Goal: Subscribe to service/newsletter

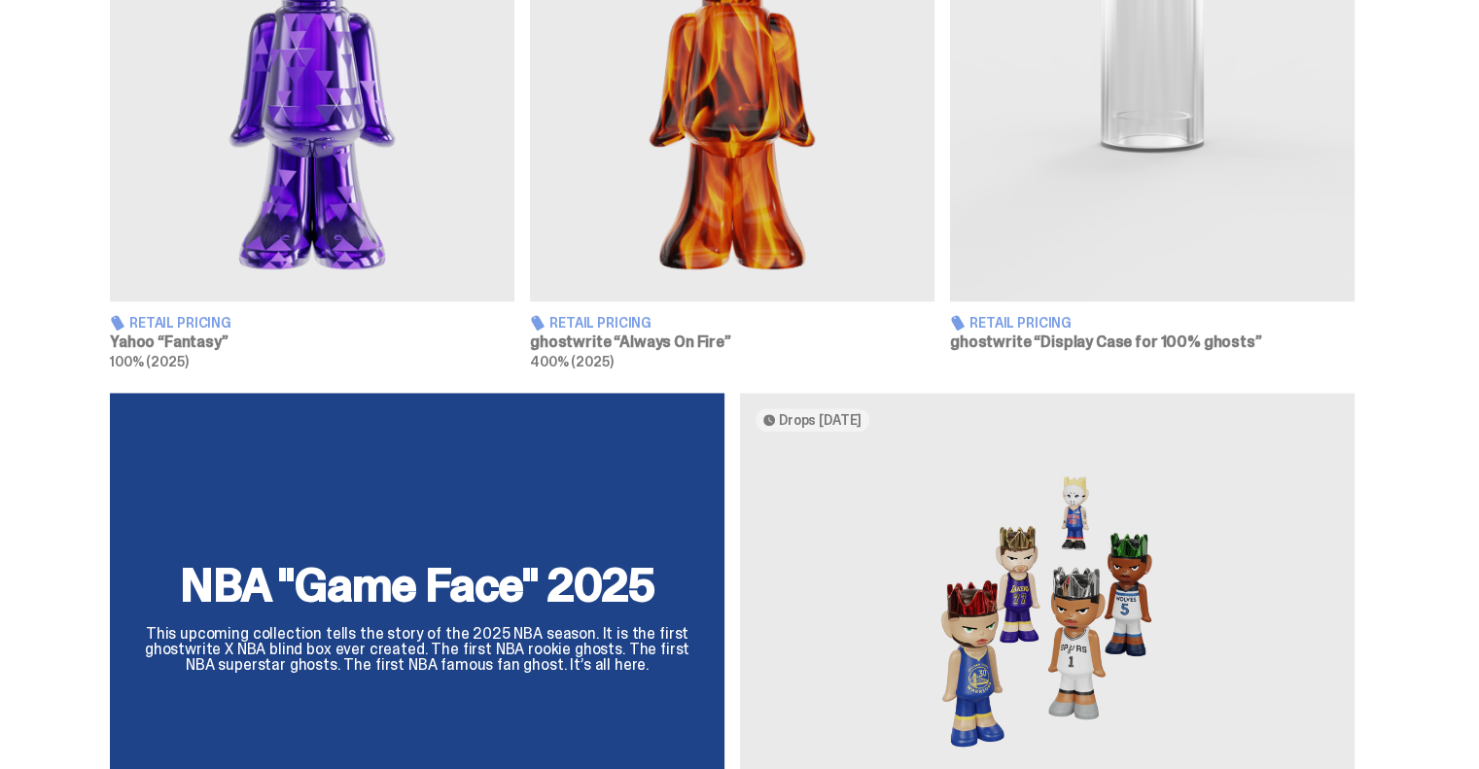
scroll to position [1556, 0]
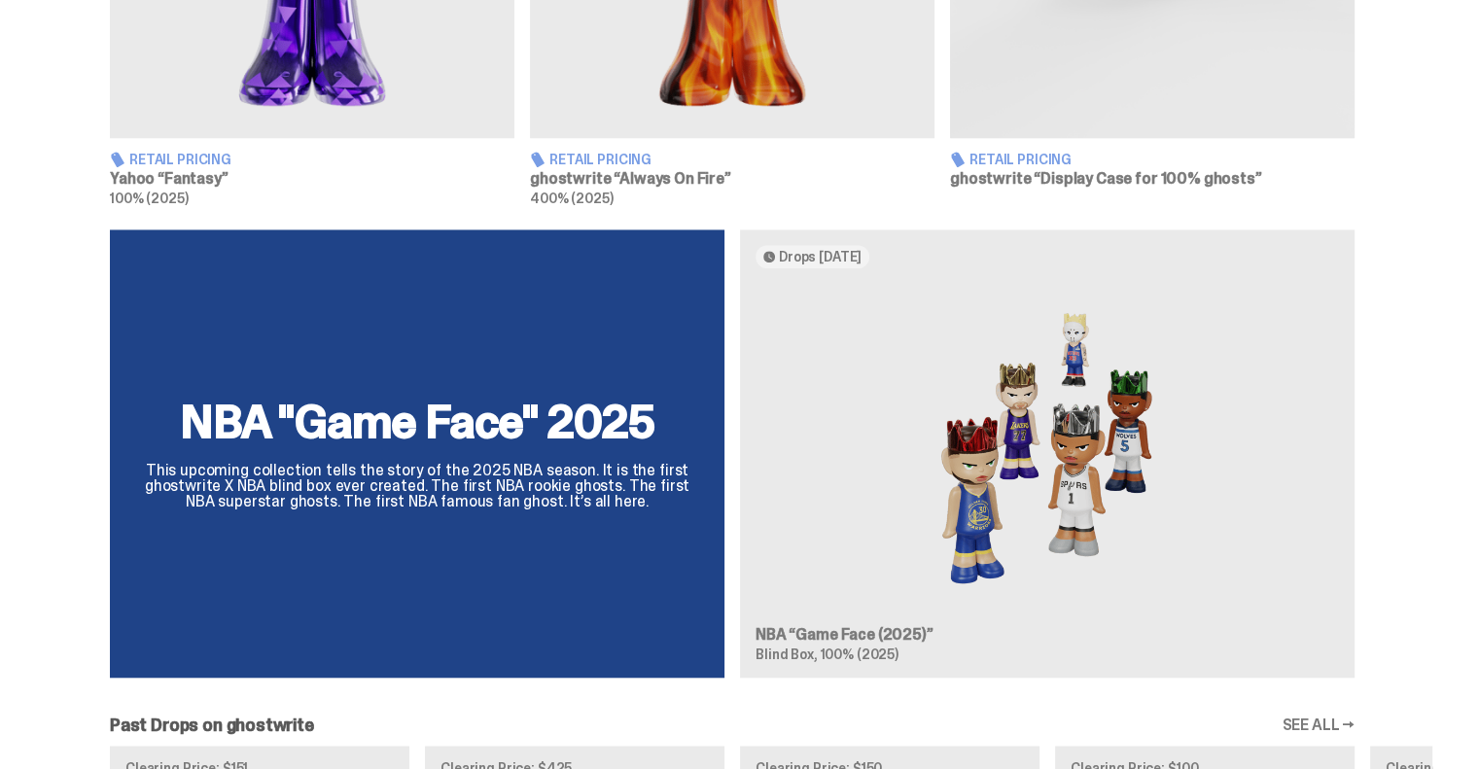
click at [864, 631] on div "NBA "Game Face" 2025 This upcoming collection tells the story of the 2025 NBA s…" at bounding box center [732, 462] width 1401 height 465
click at [981, 506] on div "NBA "Game Face" 2025 This upcoming collection tells the story of the 2025 NBA s…" at bounding box center [732, 462] width 1401 height 465
click at [510, 414] on div "NBA "Game Face" 2025 This upcoming collection tells the story of the 2025 NBA s…" at bounding box center [732, 462] width 1401 height 465
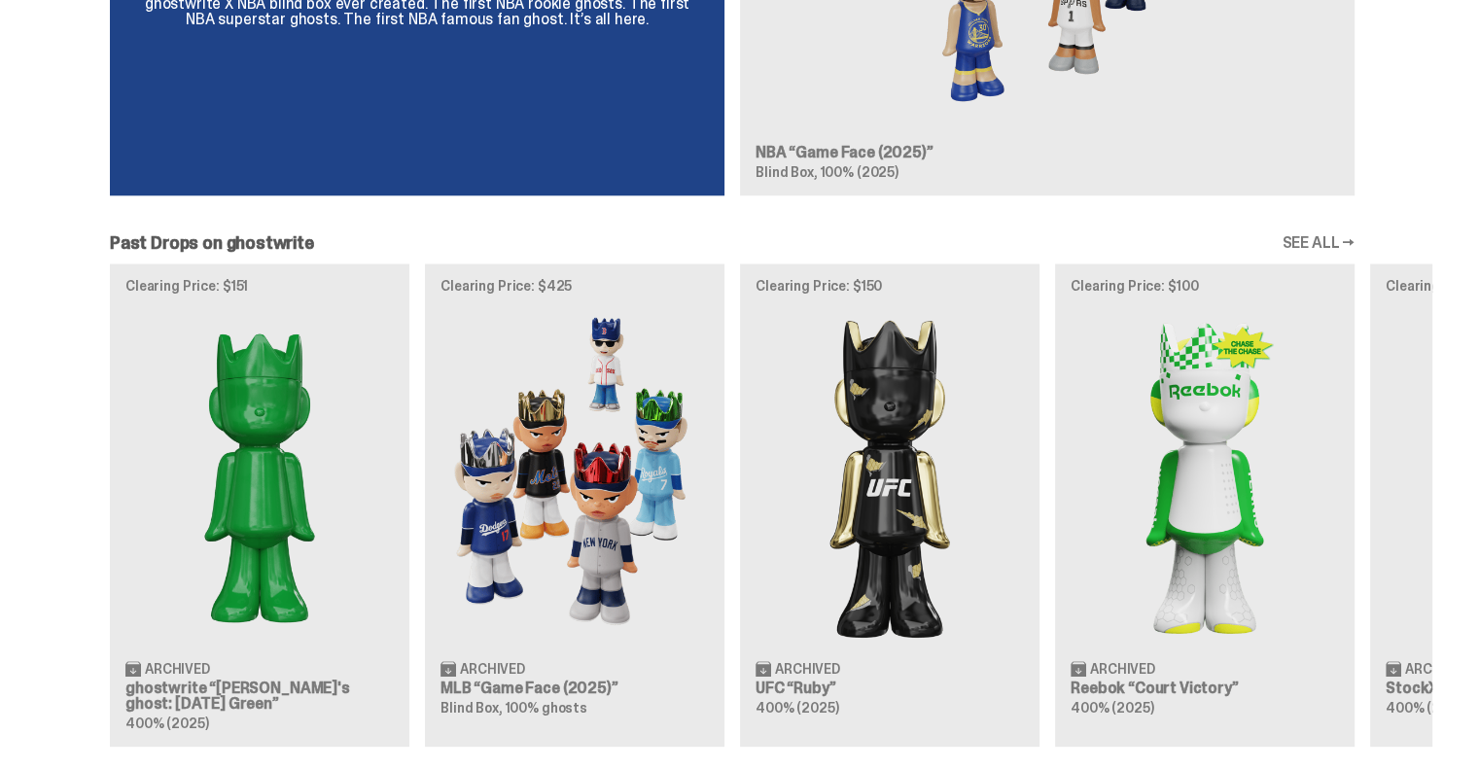
scroll to position [2042, 0]
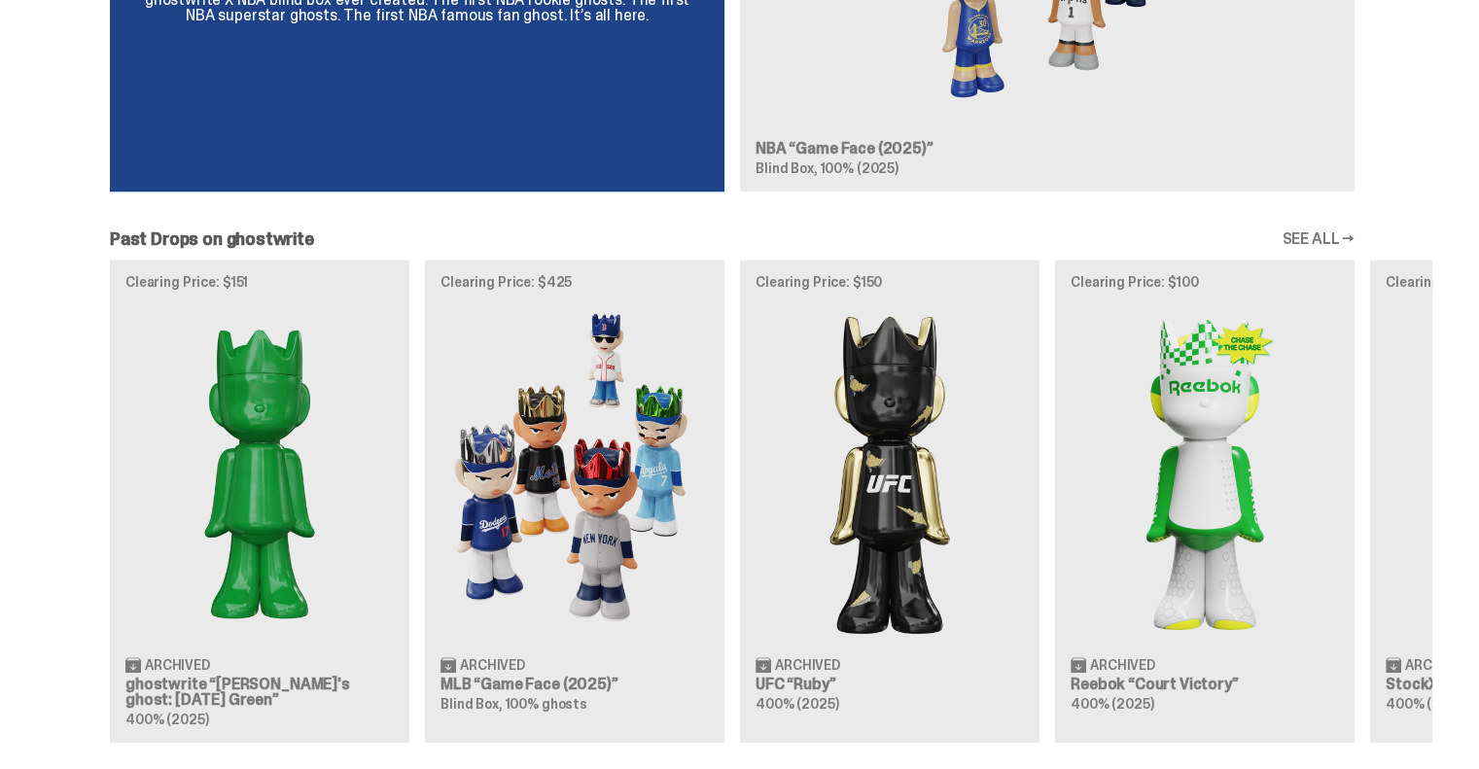
click at [507, 676] on div "Clearing Price: $151 Archived ghostwrite “[PERSON_NAME]'s ghost: [DATE] Green” …" at bounding box center [732, 501] width 1401 height 482
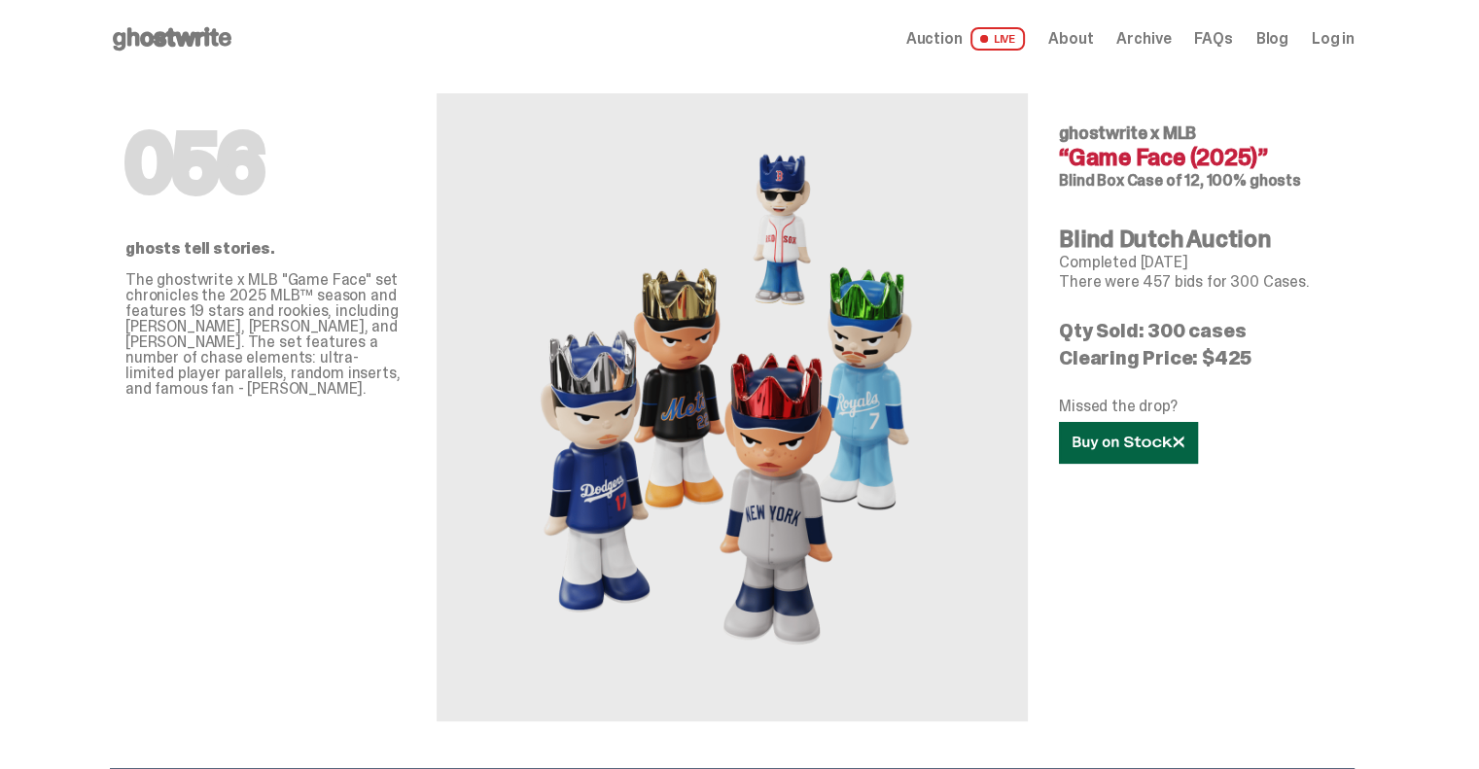
click at [1113, 444] on icon at bounding box center [1129, 443] width 112 height 15
click at [1153, 41] on span "Archive" at bounding box center [1144, 39] width 54 height 16
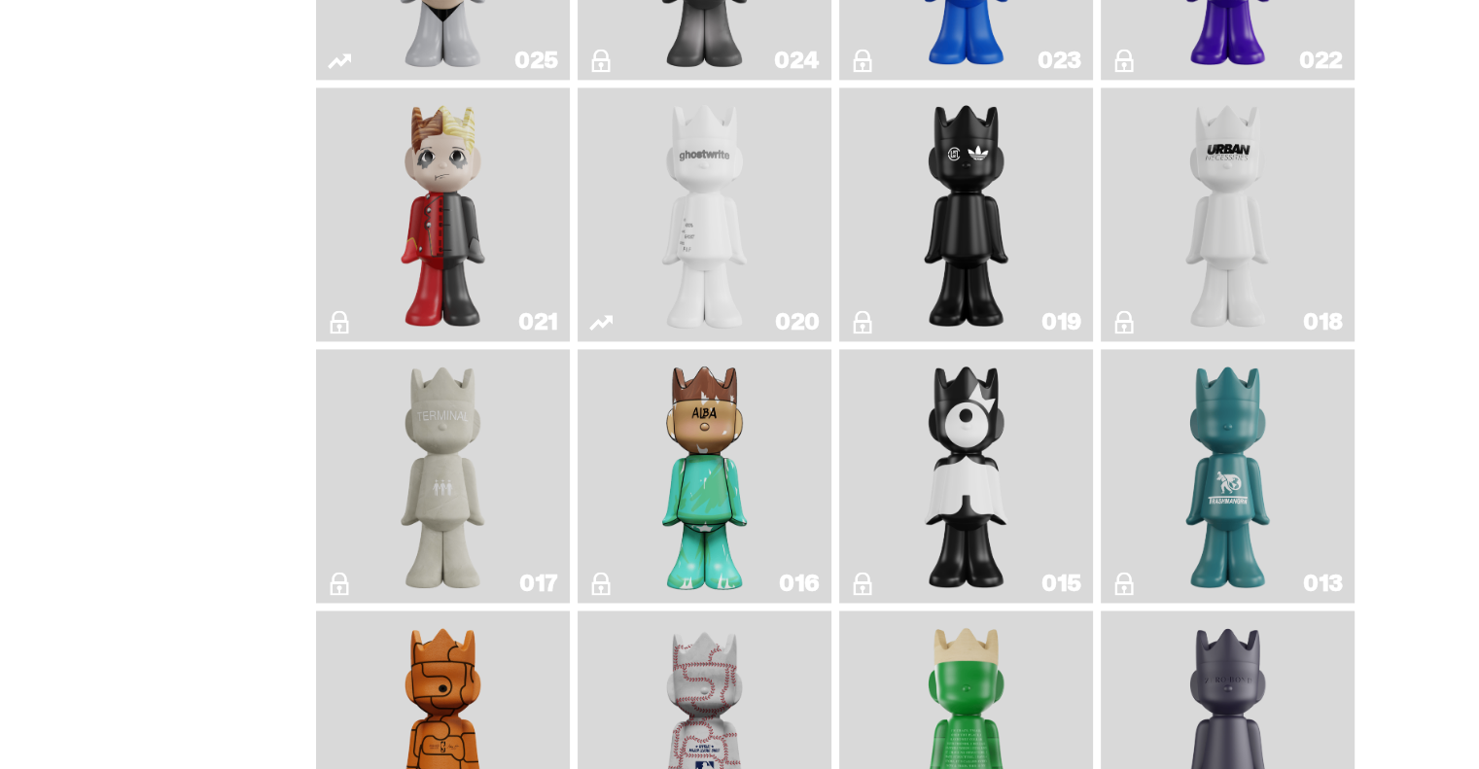
scroll to position [2553, 0]
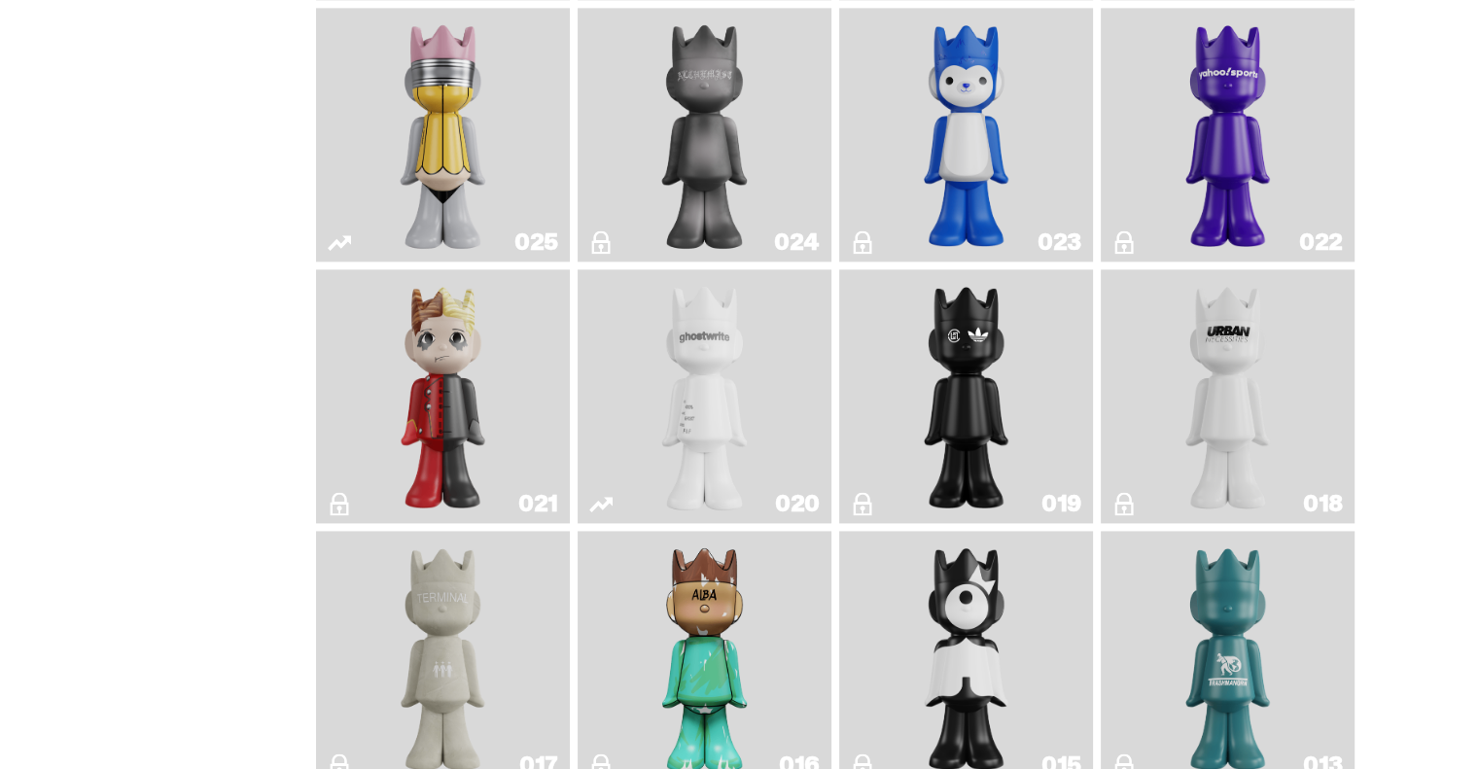
click at [989, 416] on img "Year of the Dragon" at bounding box center [966, 396] width 103 height 238
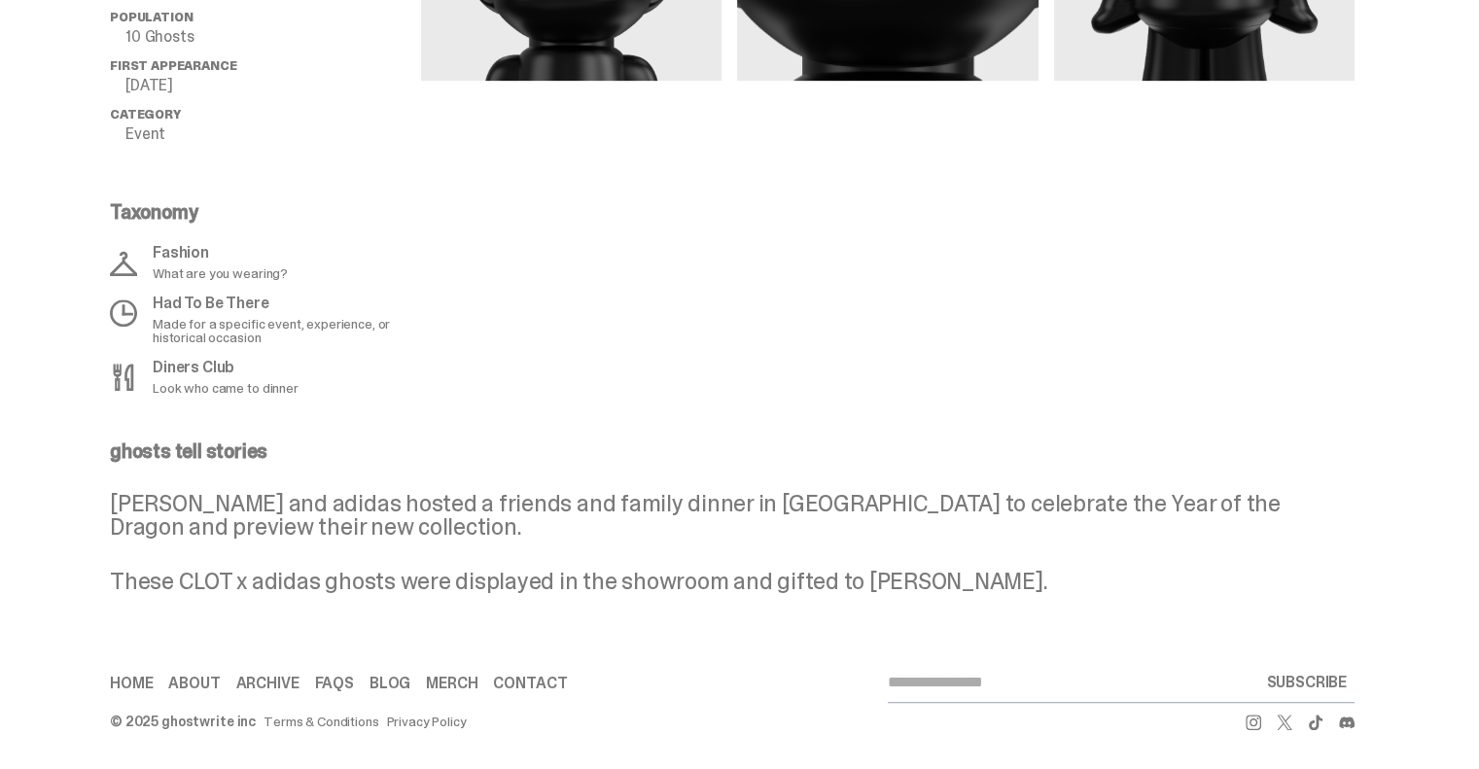
scroll to position [502, 0]
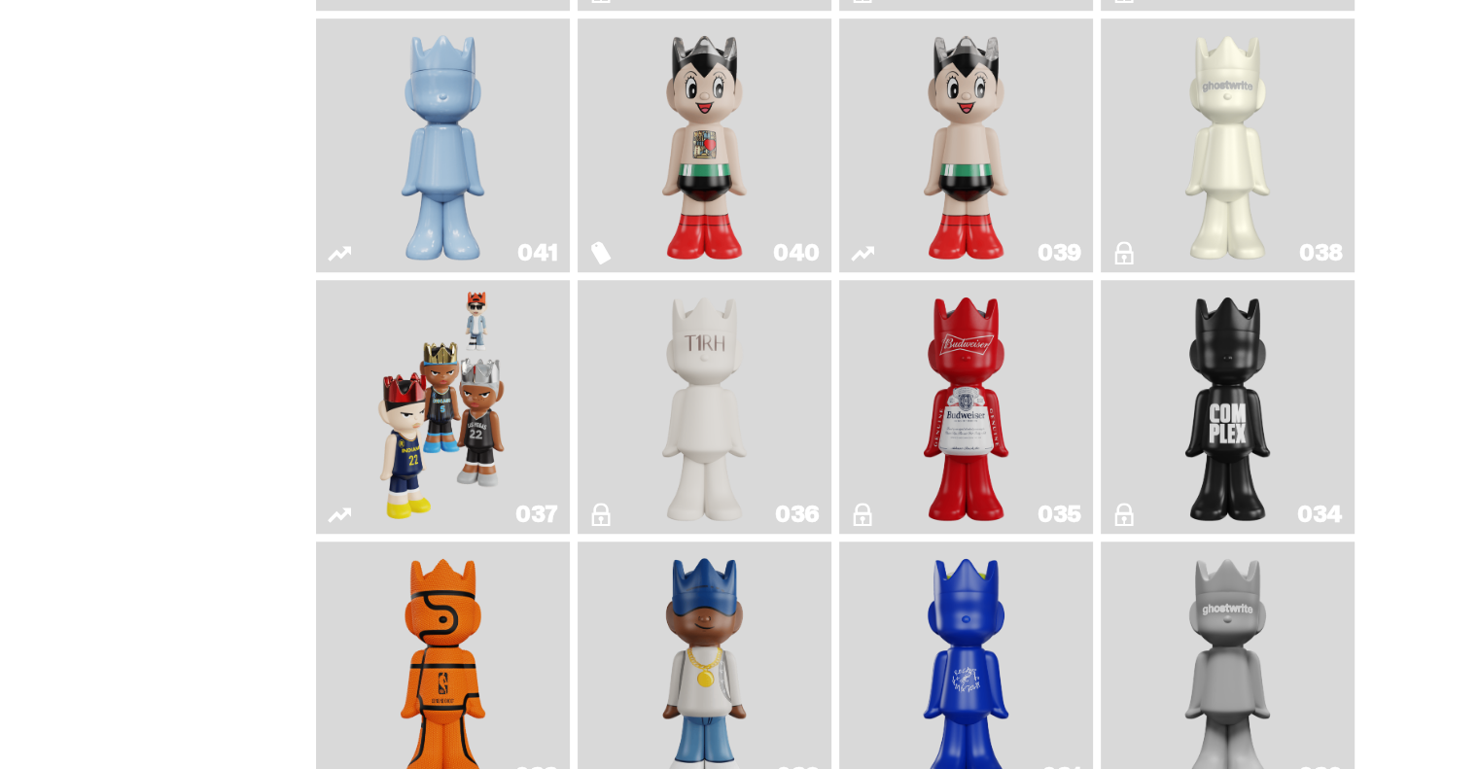
scroll to position [1386, 0]
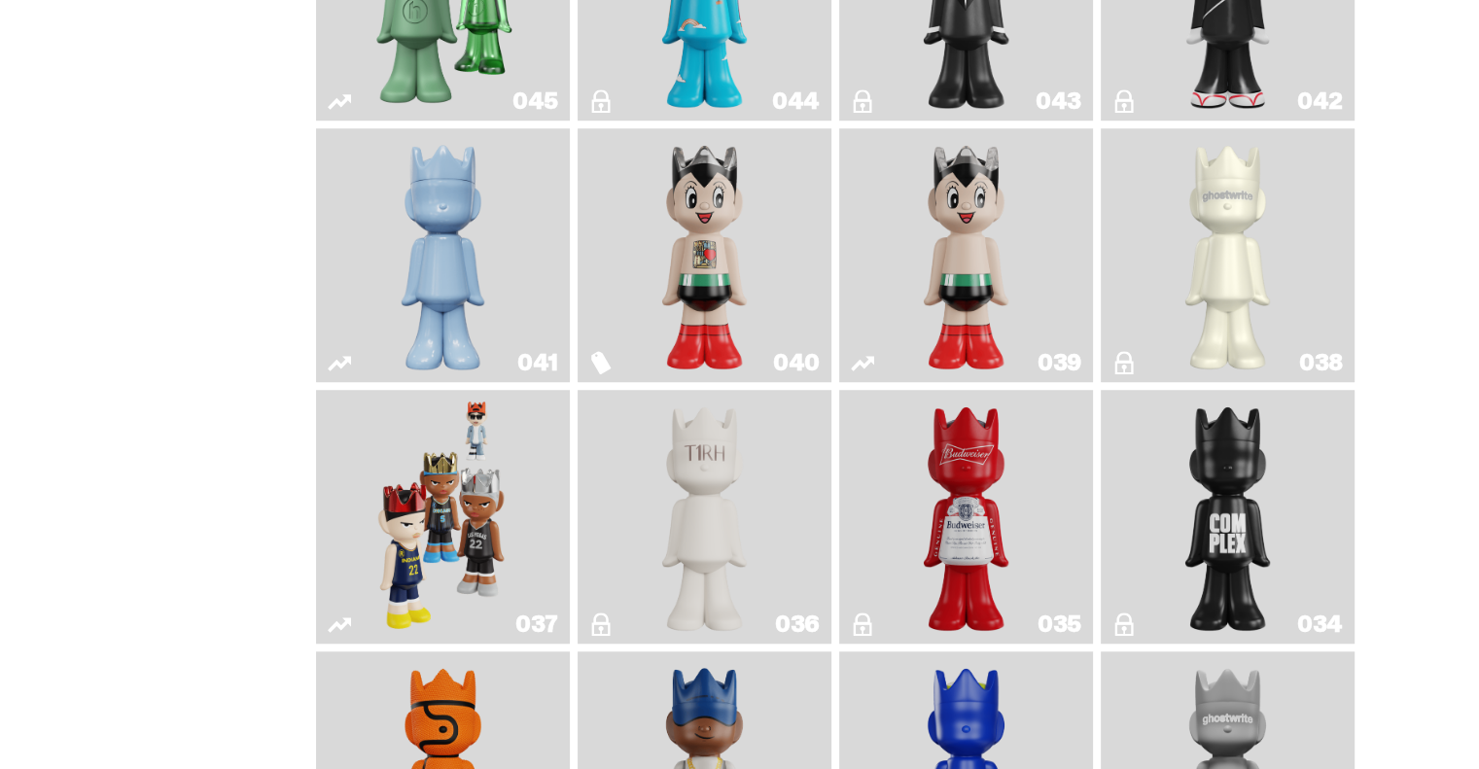
click at [480, 558] on img "Game Face (2024)" at bounding box center [443, 517] width 134 height 238
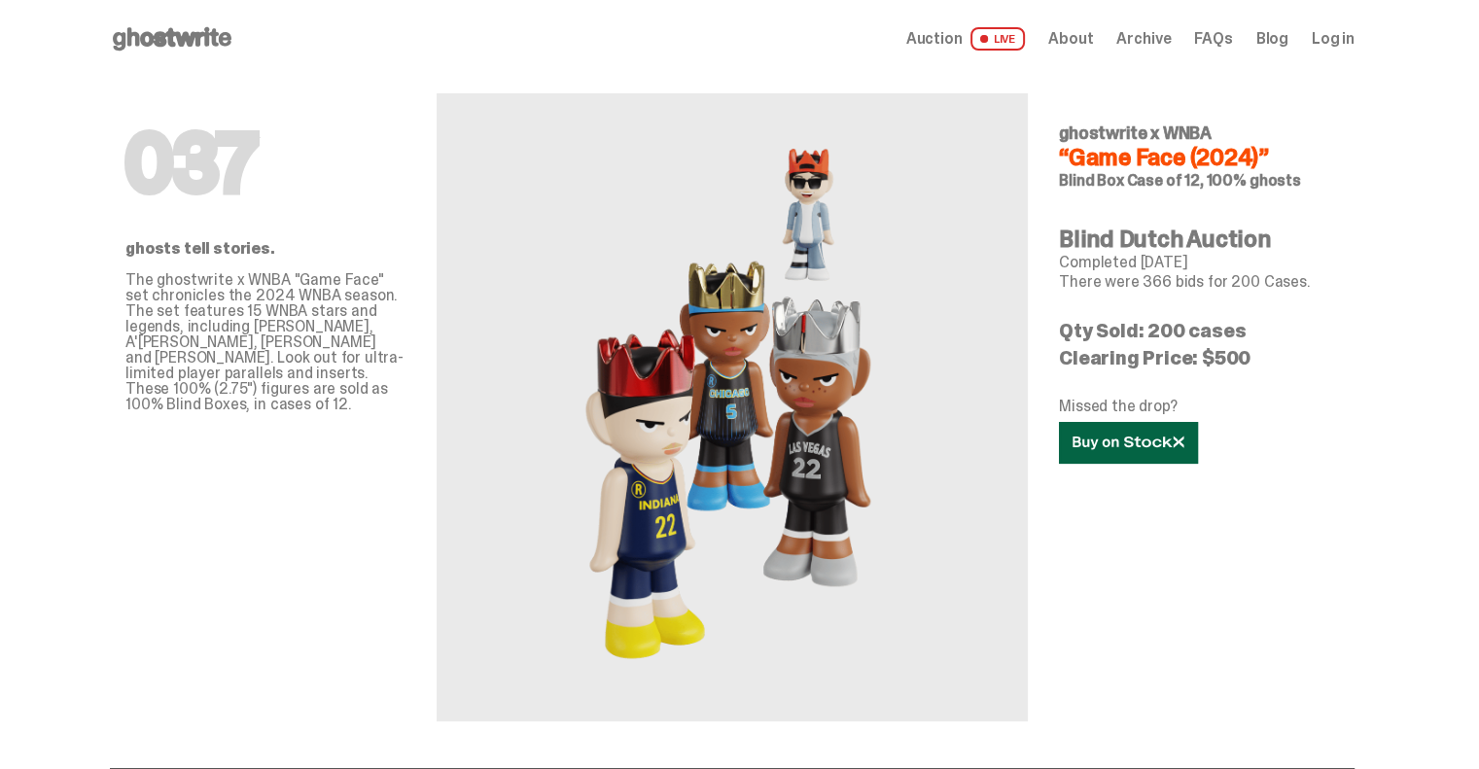
click at [1107, 444] on icon at bounding box center [1129, 443] width 112 height 15
click at [1163, 33] on span "Archive" at bounding box center [1144, 39] width 54 height 16
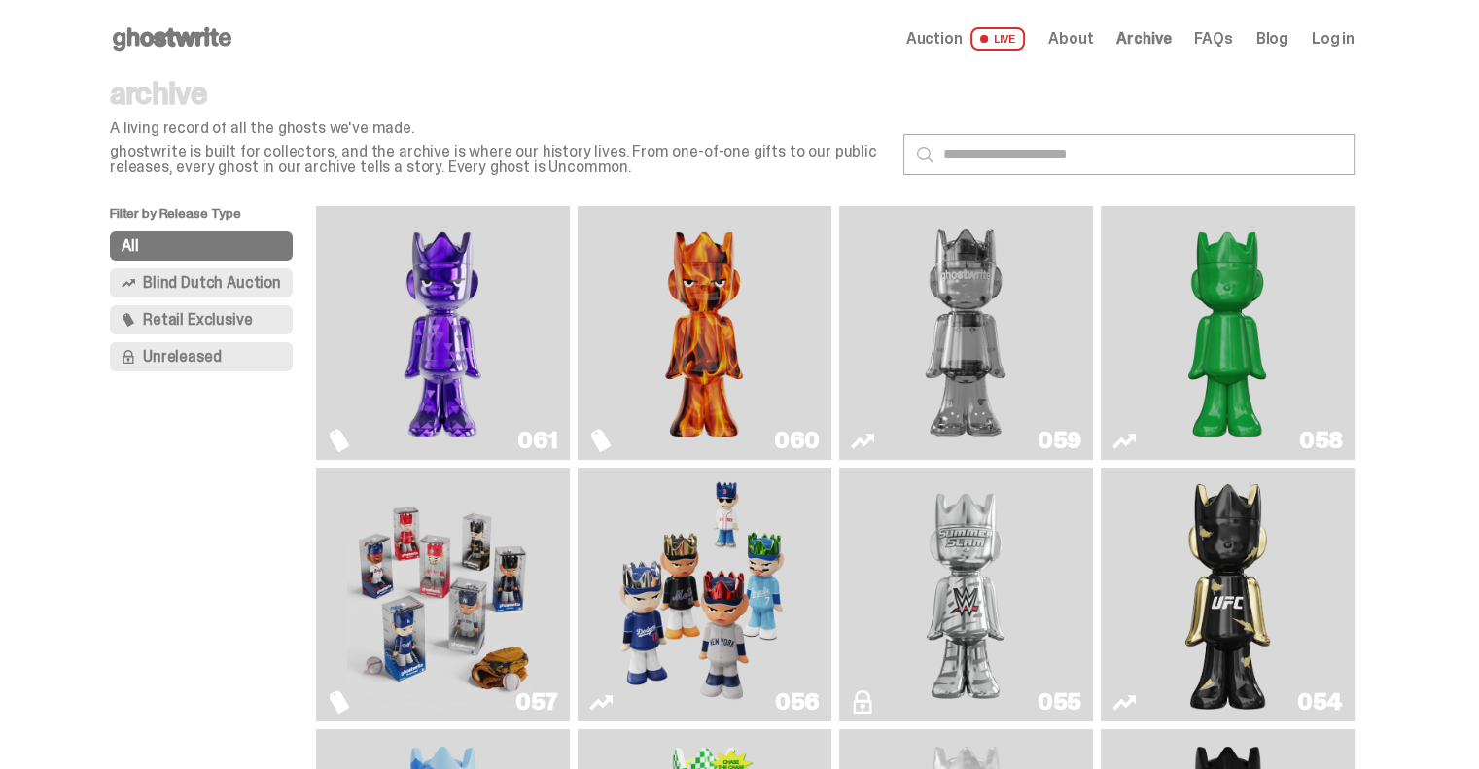
click at [1216, 35] on span "FAQs" at bounding box center [1213, 39] width 38 height 16
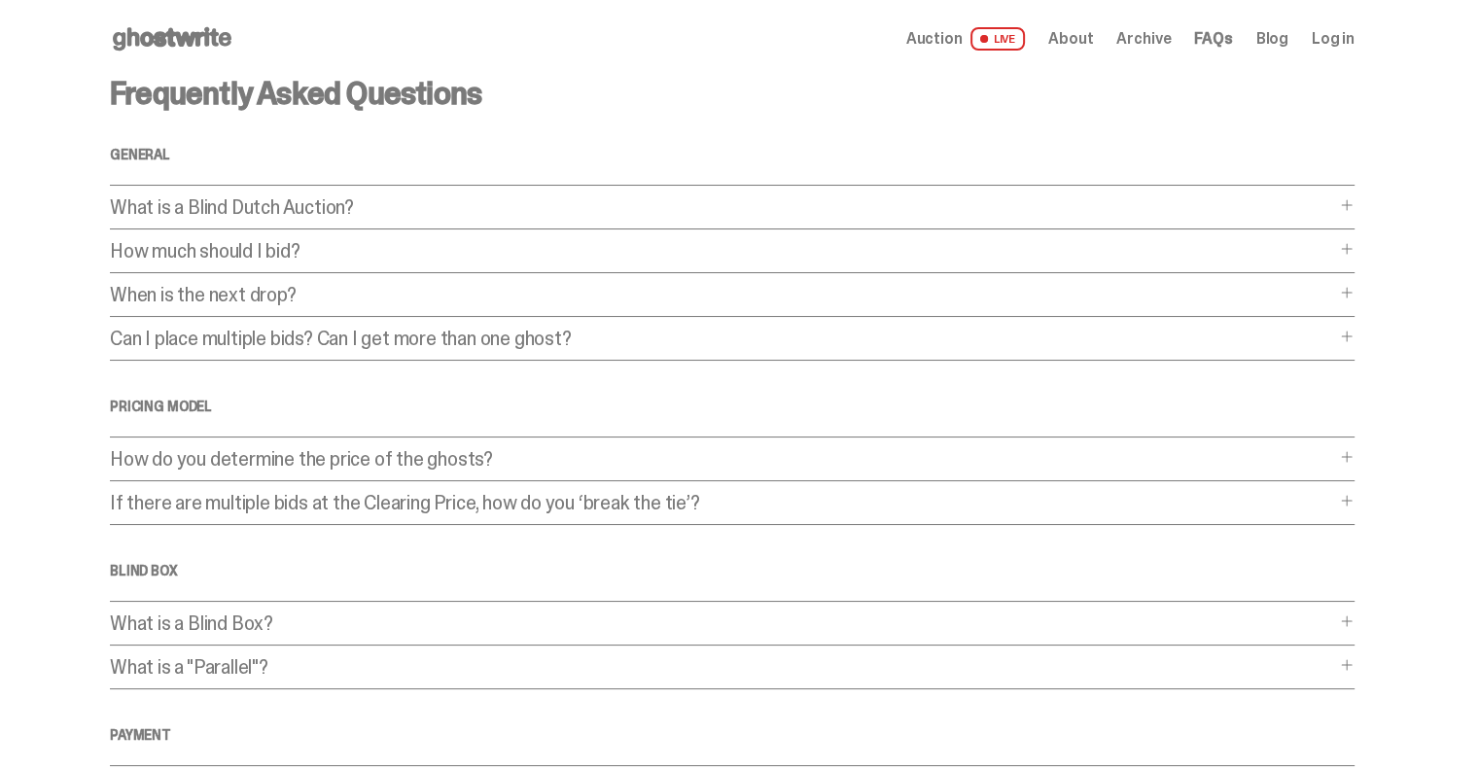
click at [1280, 35] on link "Blog" at bounding box center [1273, 39] width 32 height 16
click at [1354, 334] on span at bounding box center [1347, 337] width 16 height 16
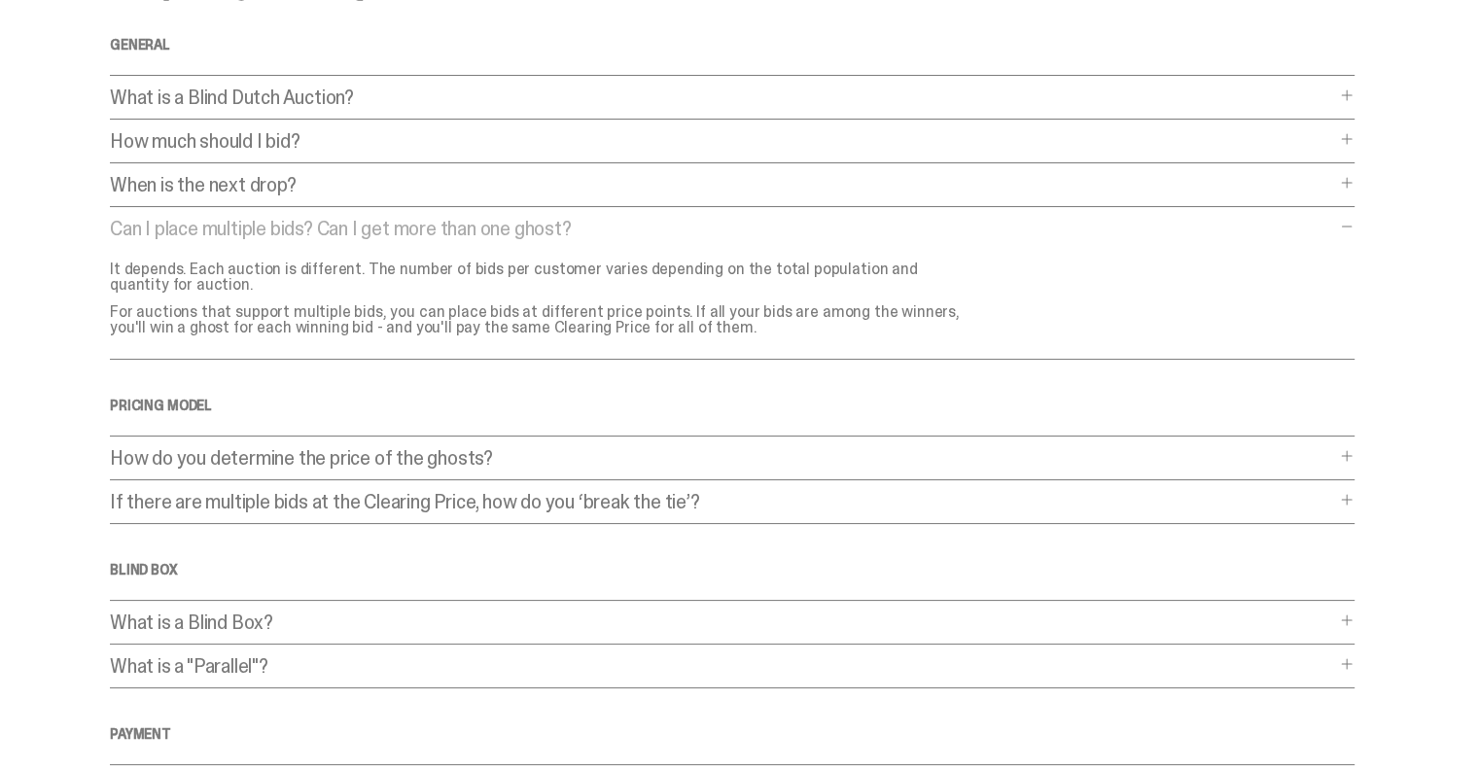
scroll to position [195, 0]
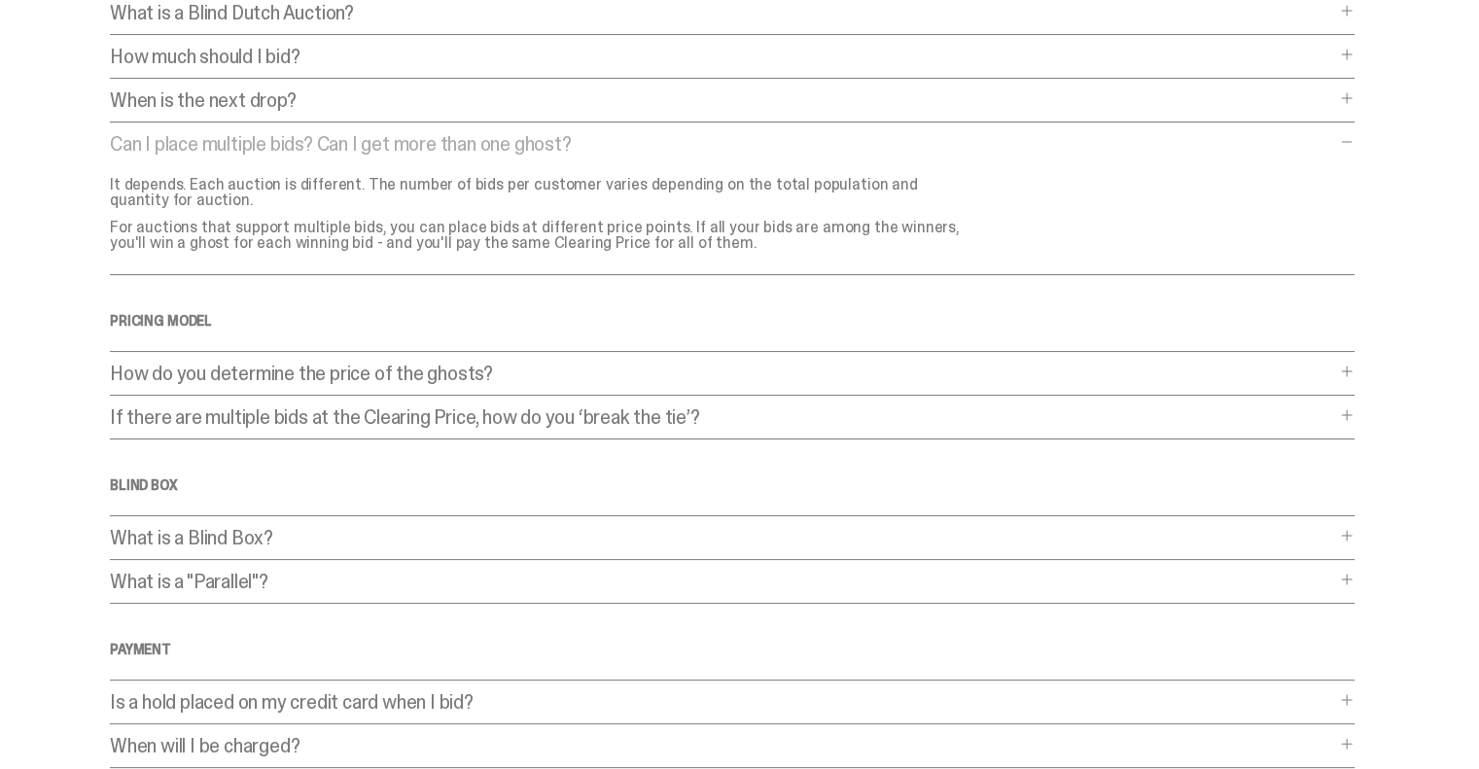
click at [1351, 415] on span at bounding box center [1347, 416] width 16 height 16
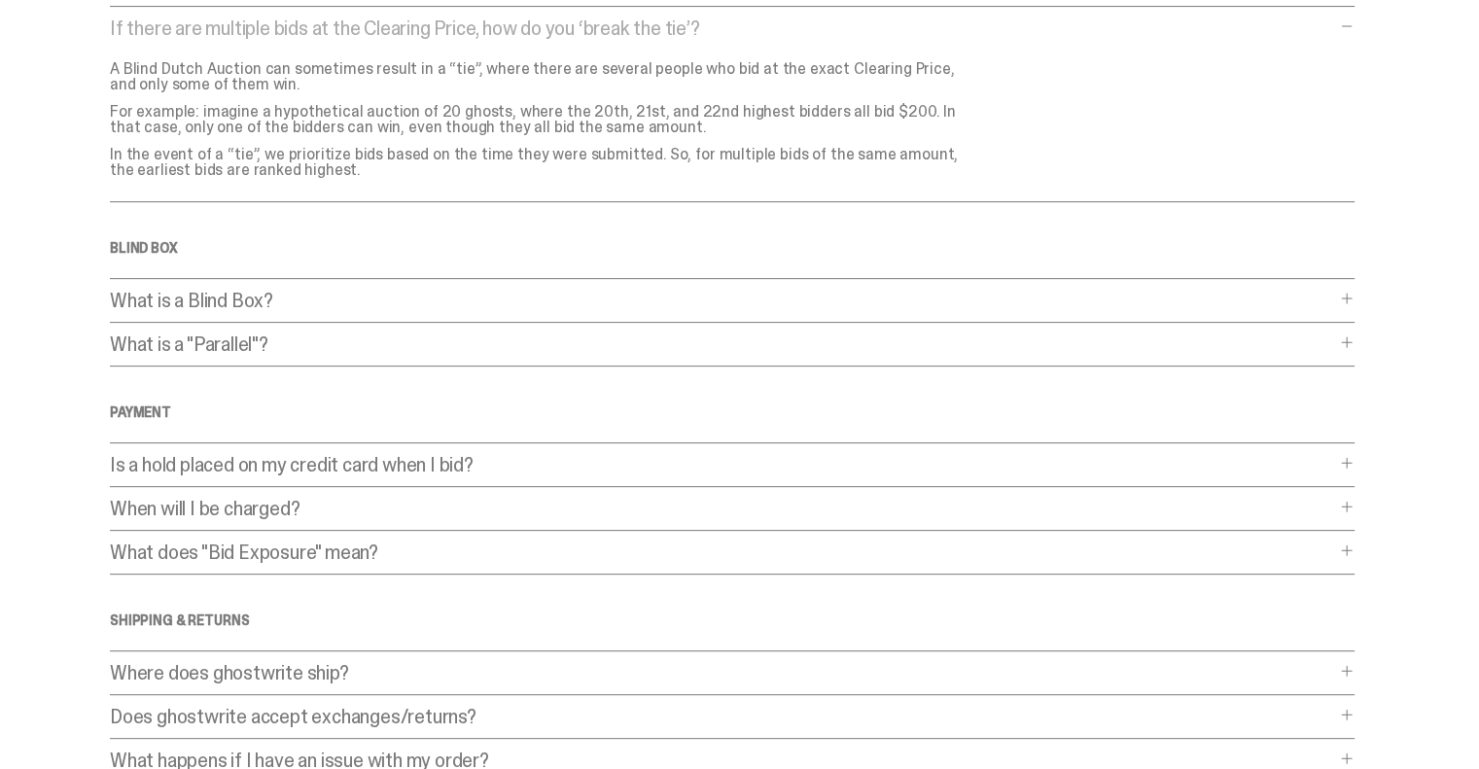
scroll to position [750, 0]
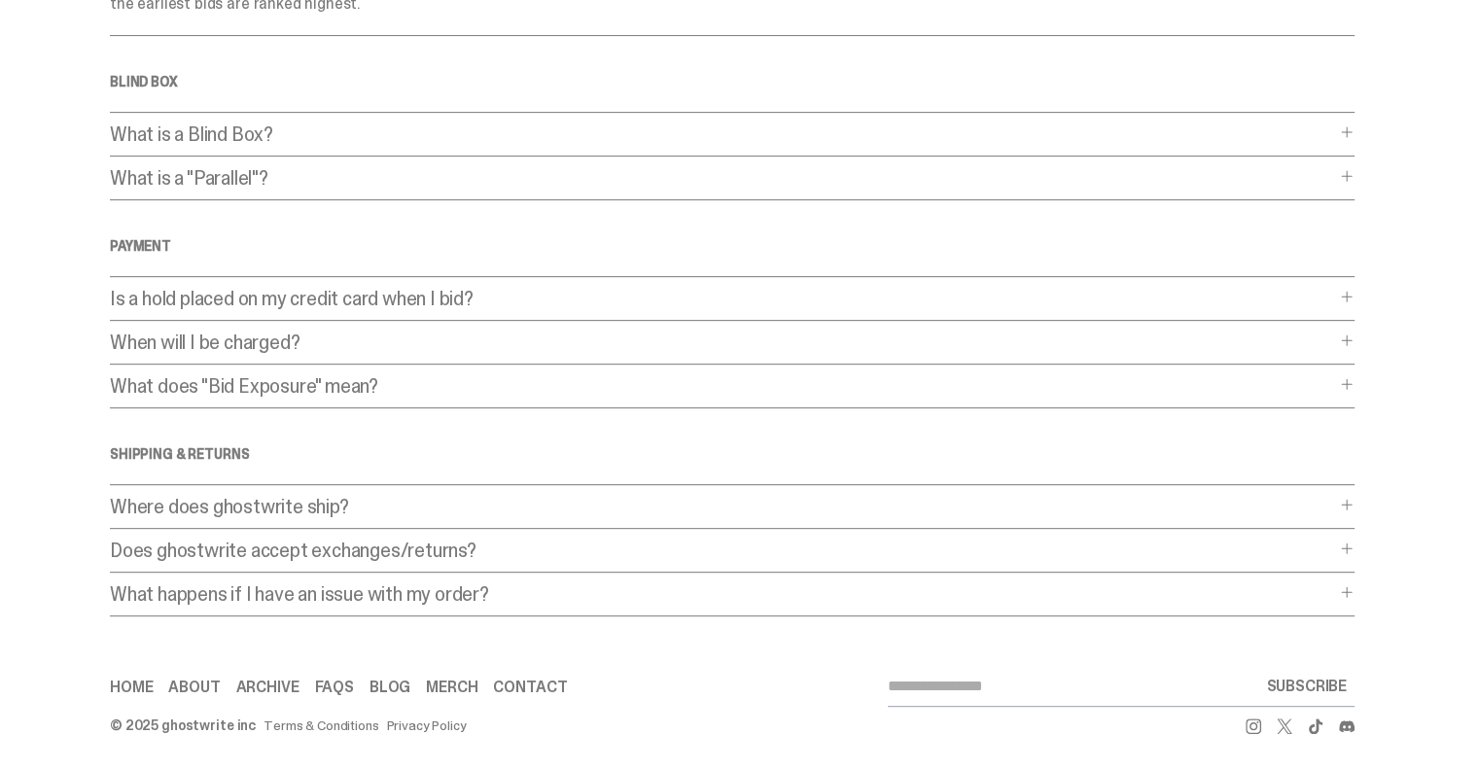
click at [1355, 379] on span at bounding box center [1347, 384] width 16 height 16
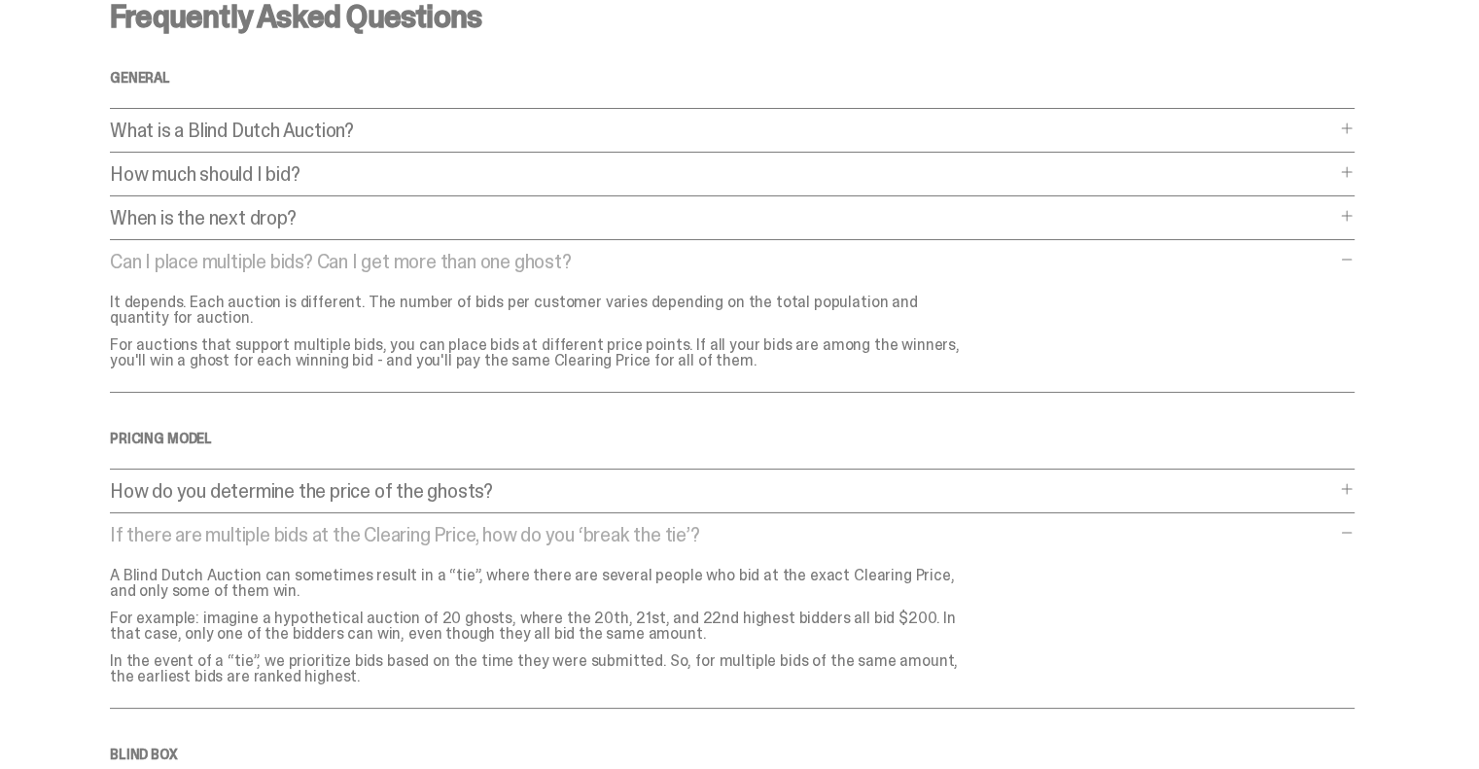
scroll to position [0, 0]
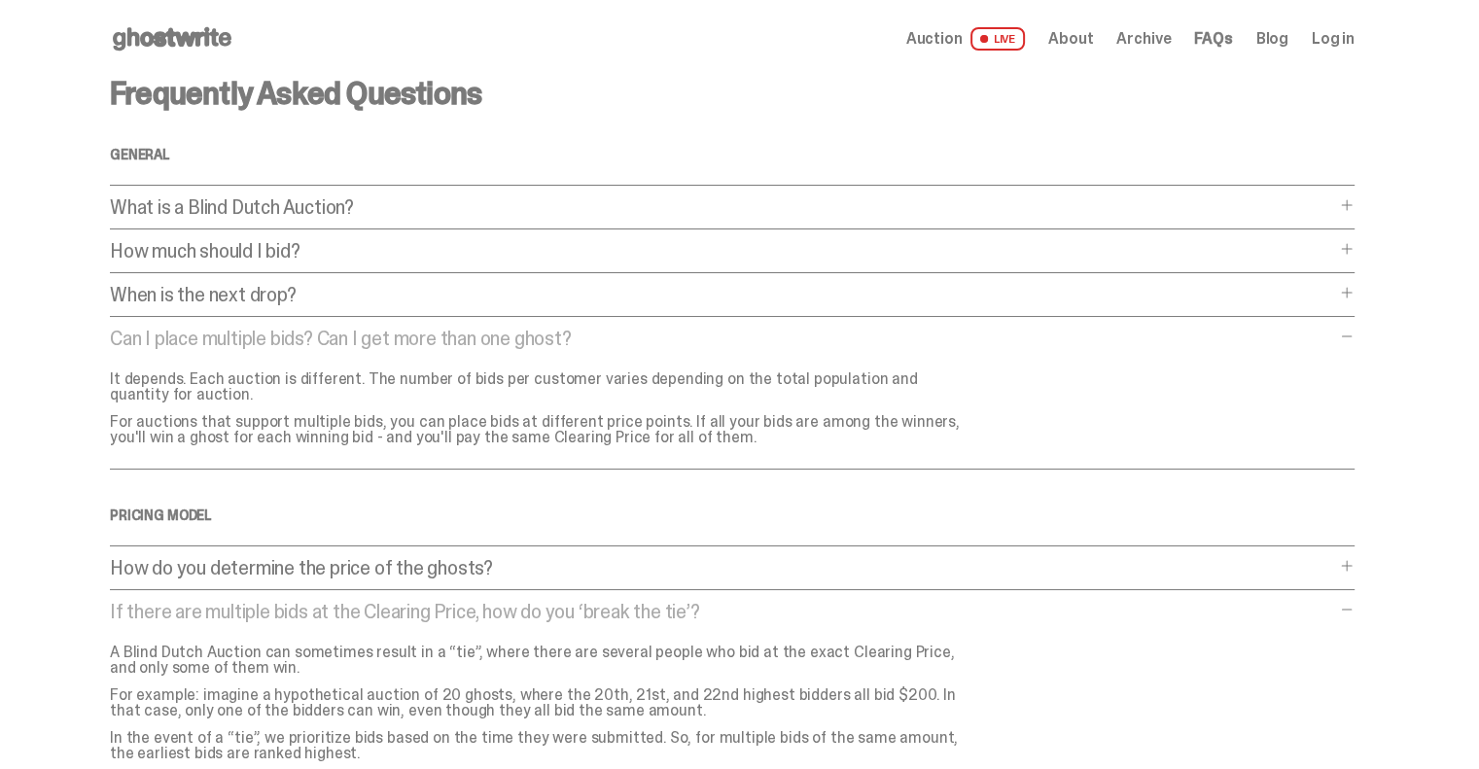
click at [1350, 567] on span at bounding box center [1347, 566] width 16 height 16
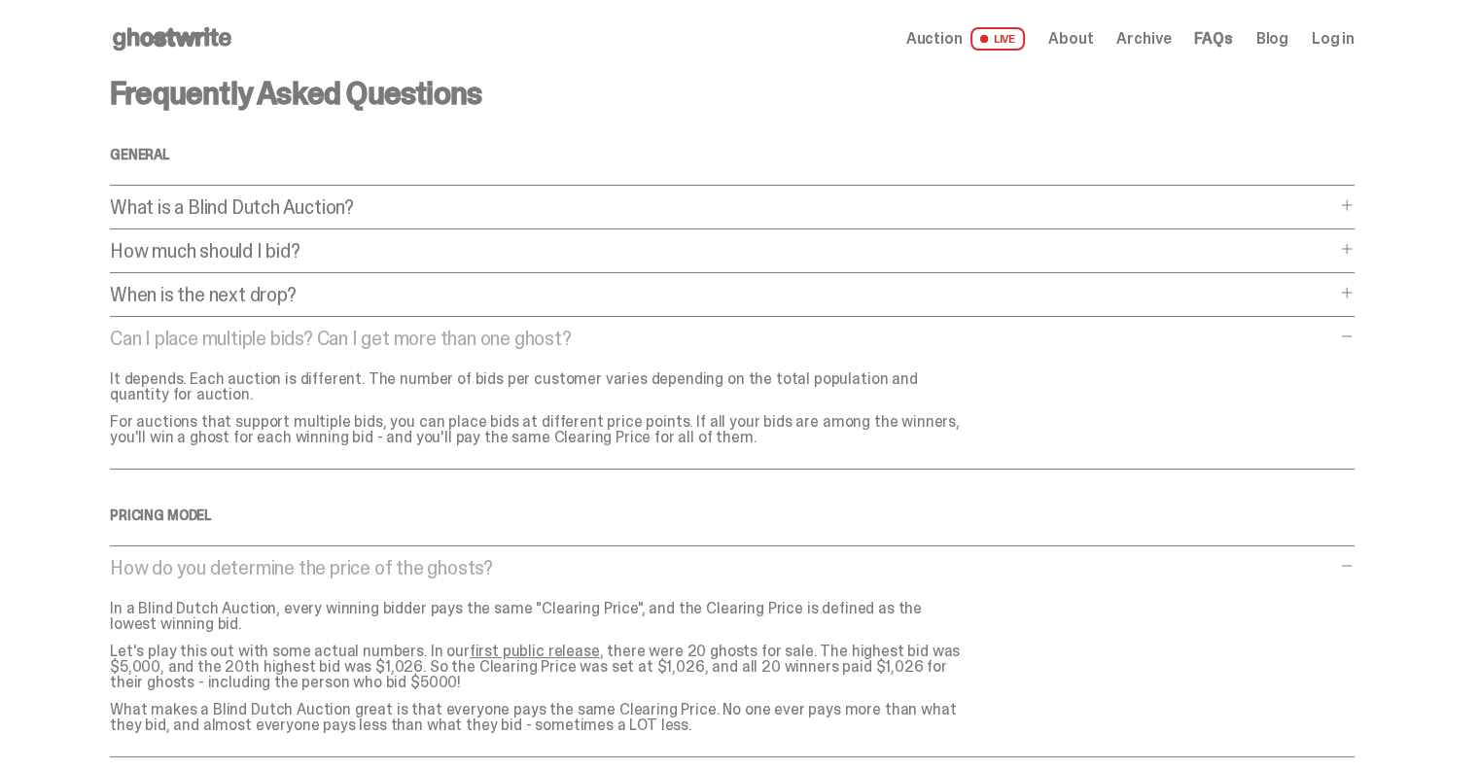
click at [1355, 292] on span at bounding box center [1347, 293] width 16 height 16
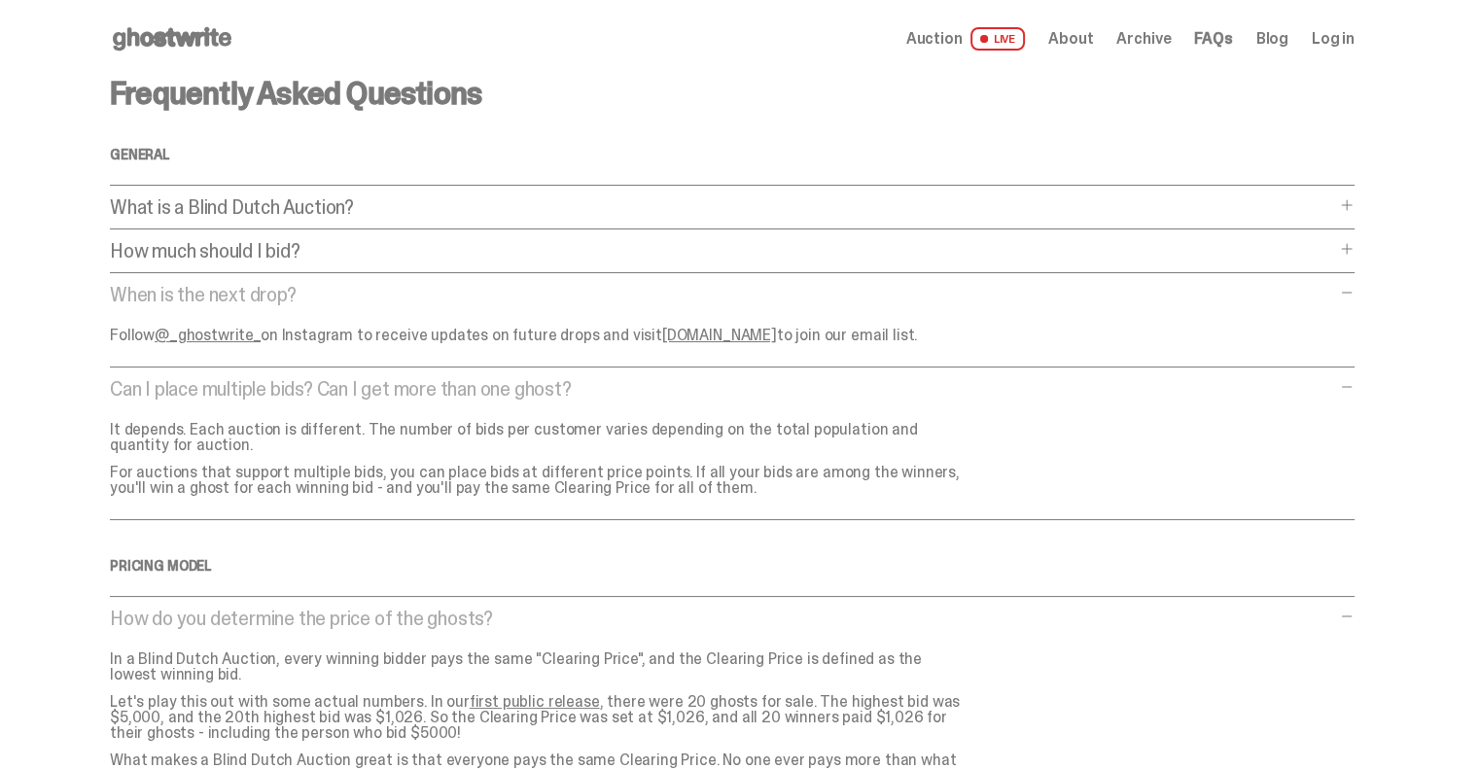
click at [671, 336] on link "[DOMAIN_NAME]" at bounding box center [719, 335] width 115 height 20
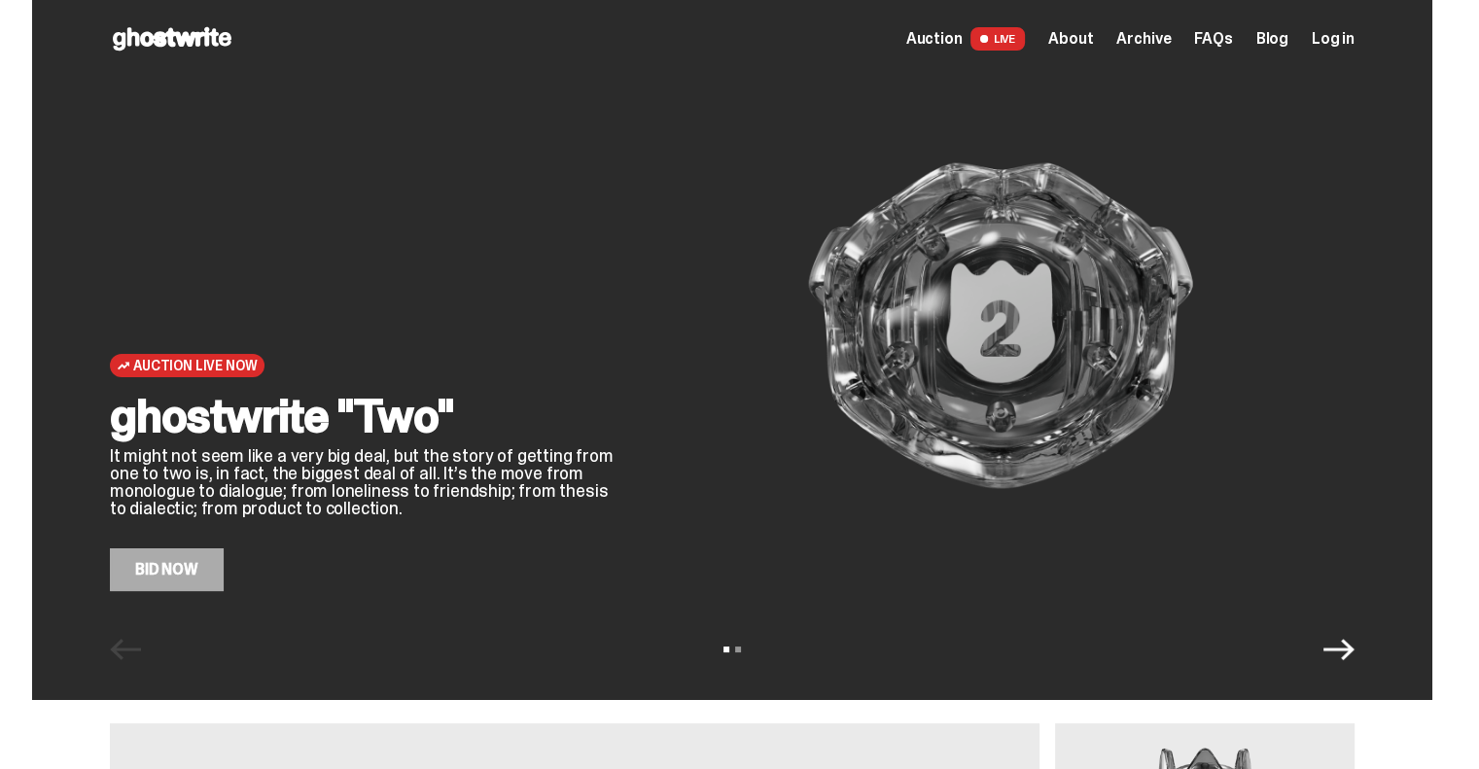
click at [1342, 654] on icon "Next" at bounding box center [1339, 649] width 31 height 31
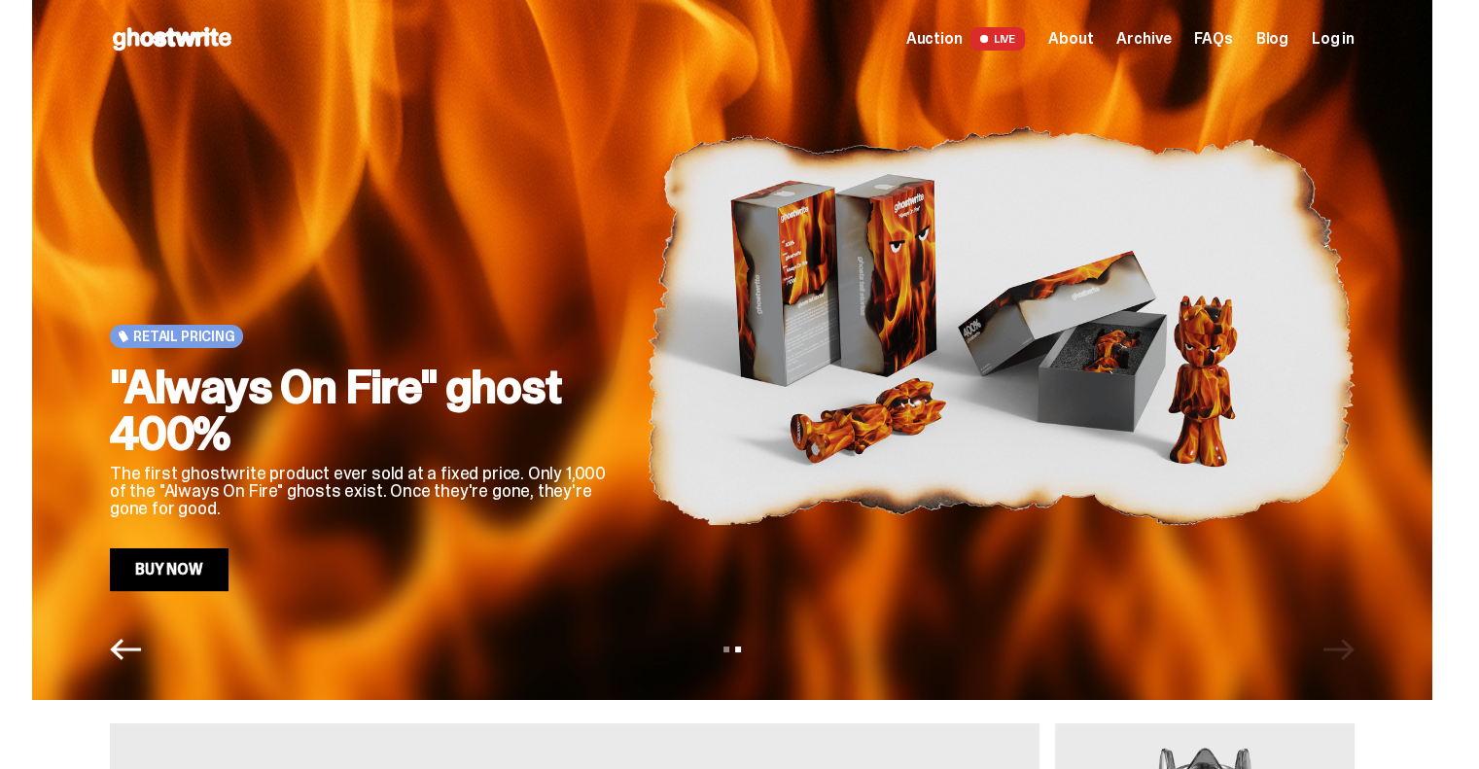
click at [1342, 654] on div "View slide 1 View slide 2" at bounding box center [732, 649] width 1401 height 31
click at [1286, 36] on link "Blog" at bounding box center [1273, 39] width 32 height 16
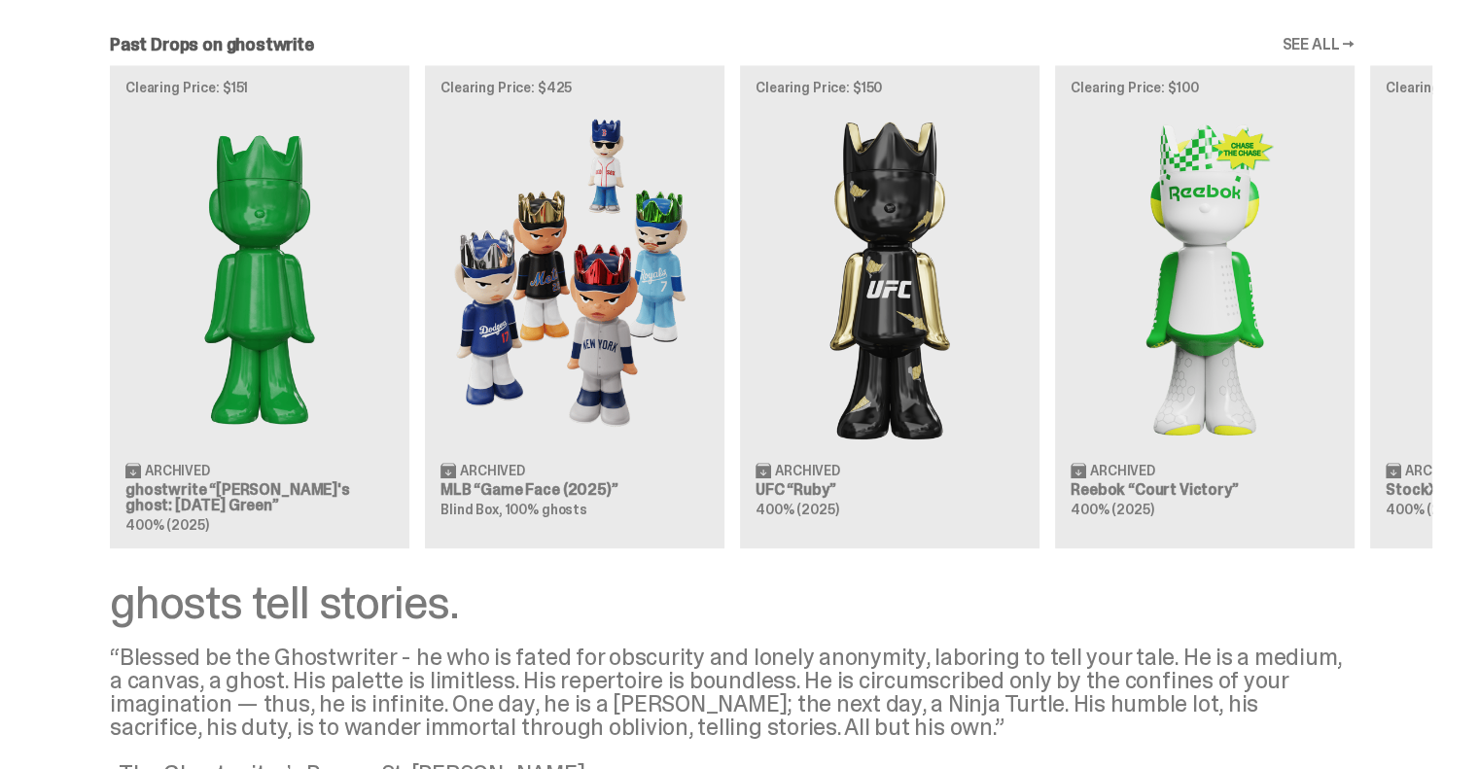
scroll to position [2420, 0]
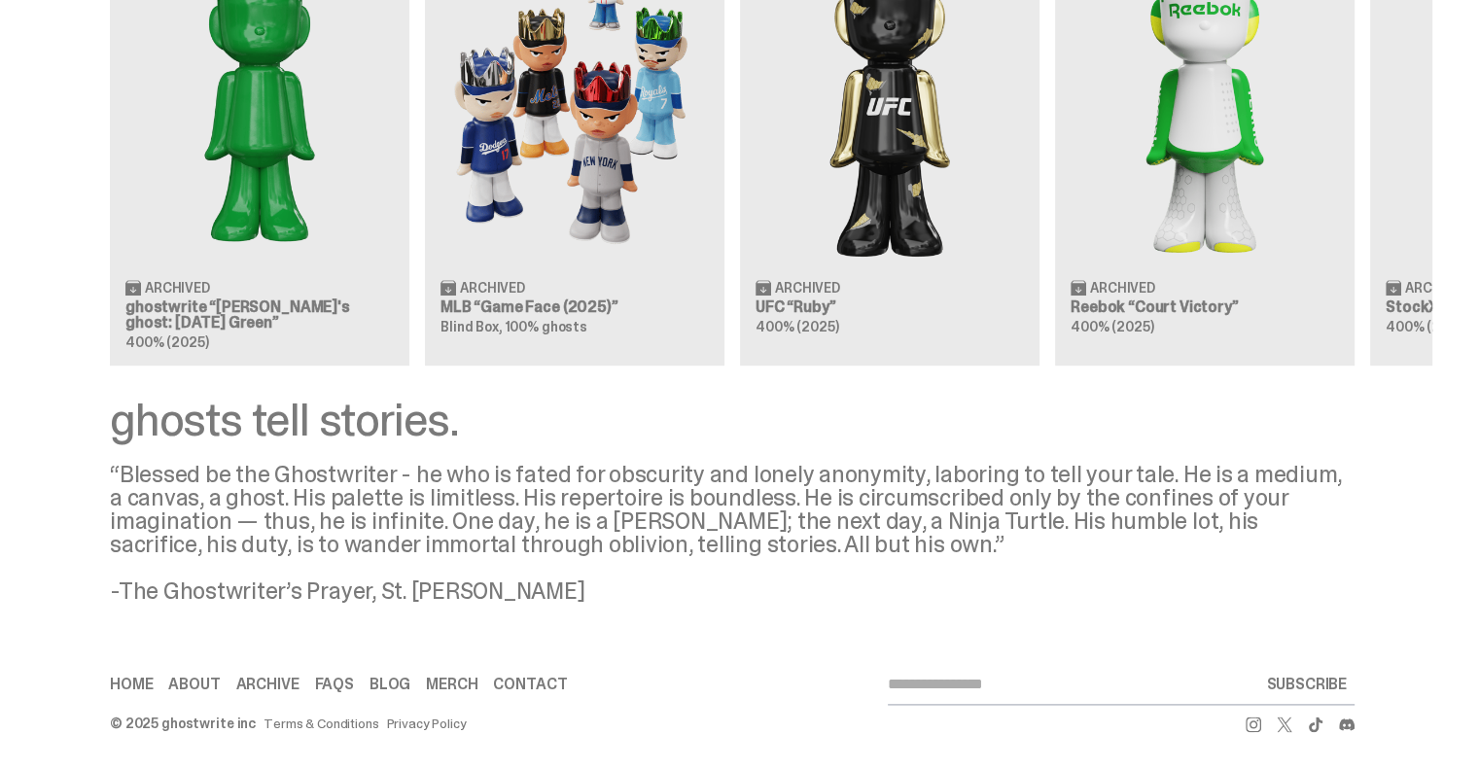
click at [980, 678] on input "email" at bounding box center [1073, 684] width 371 height 39
type input "**********"
click at [1290, 691] on button "SUBSCRIBE" at bounding box center [1307, 684] width 96 height 39
